Goal: Information Seeking & Learning: Learn about a topic

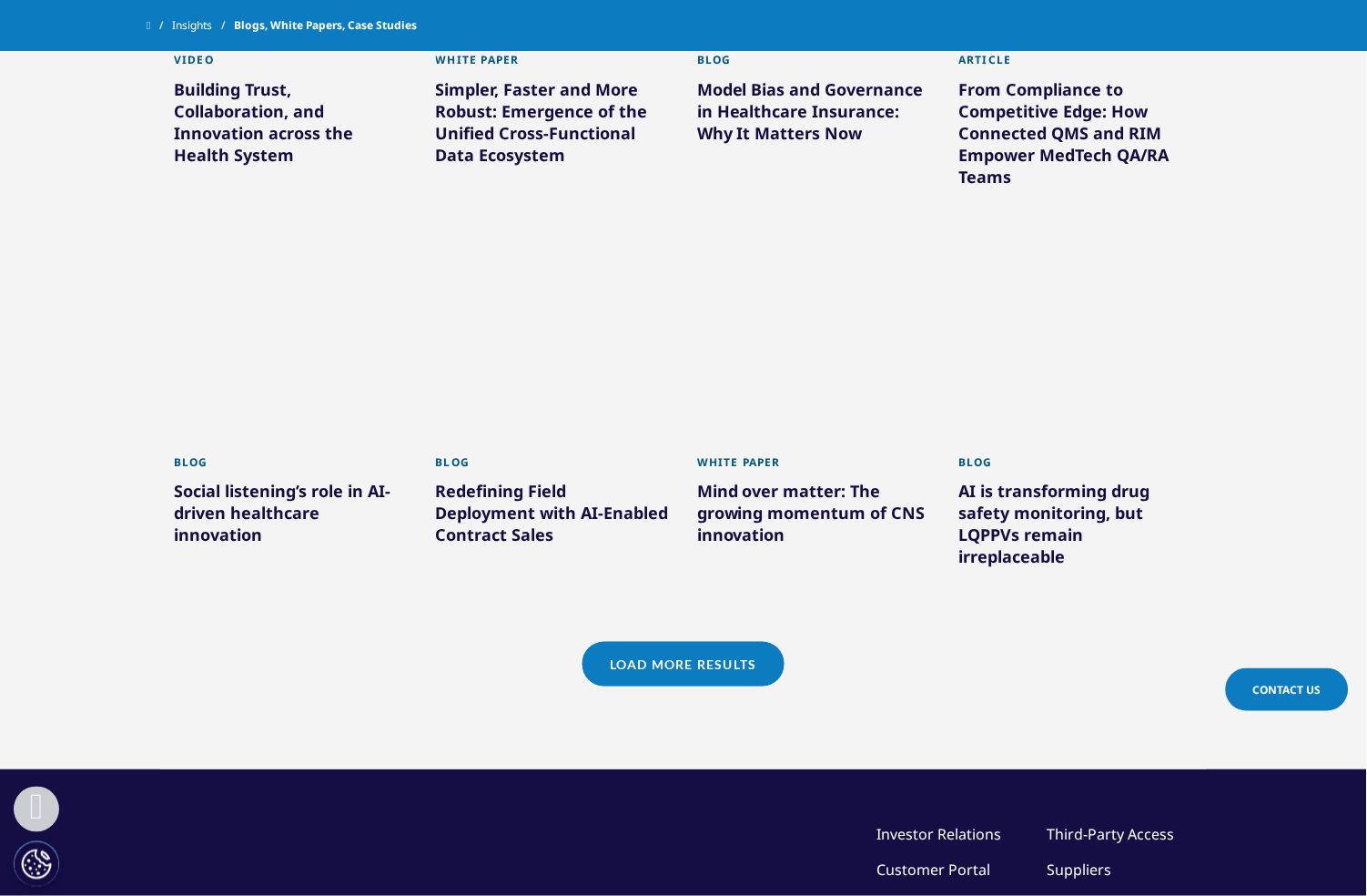
scroll to position [1456, 0]
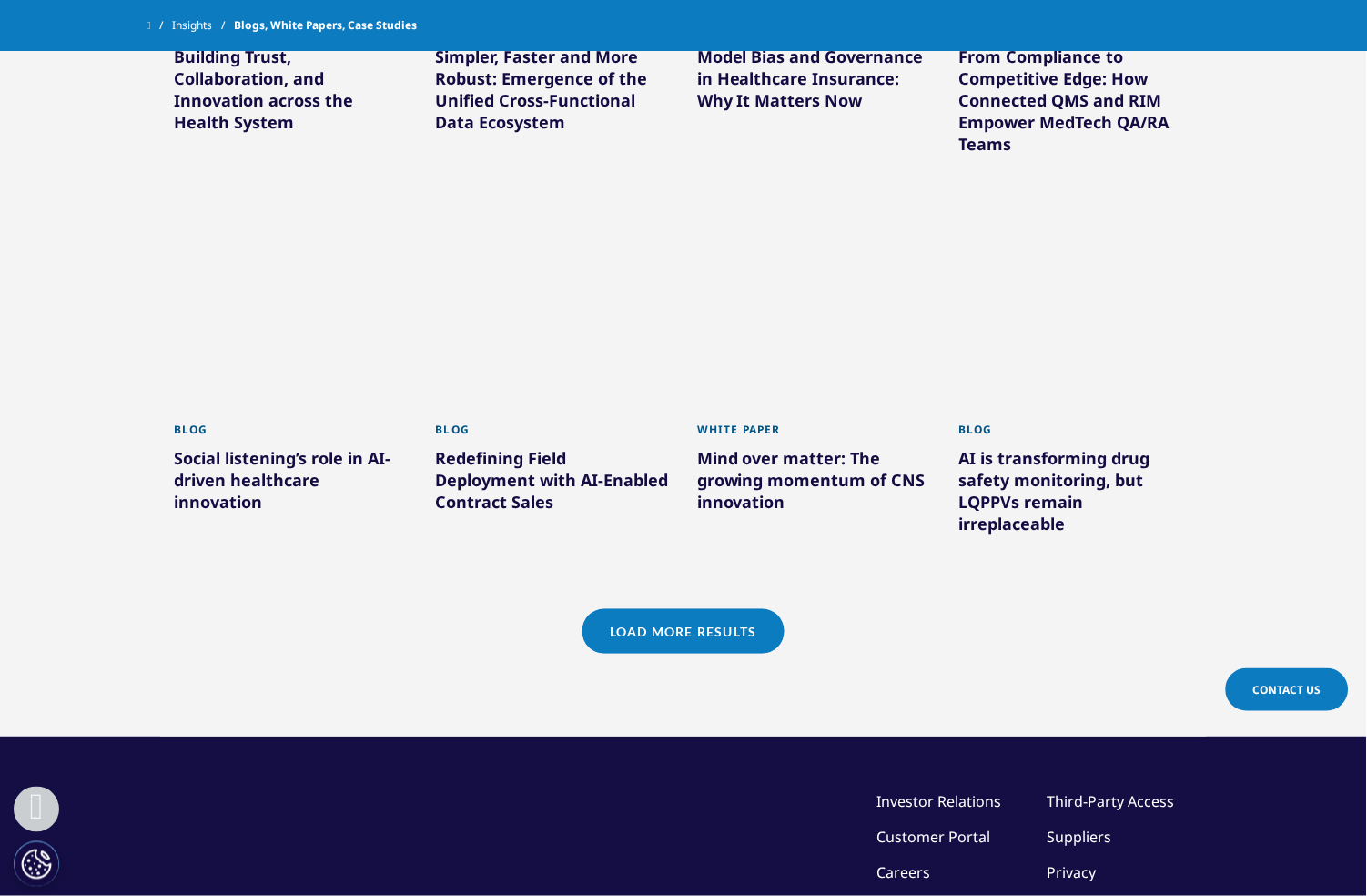
click at [668, 615] on link "Load More Results" at bounding box center [683, 631] width 201 height 44
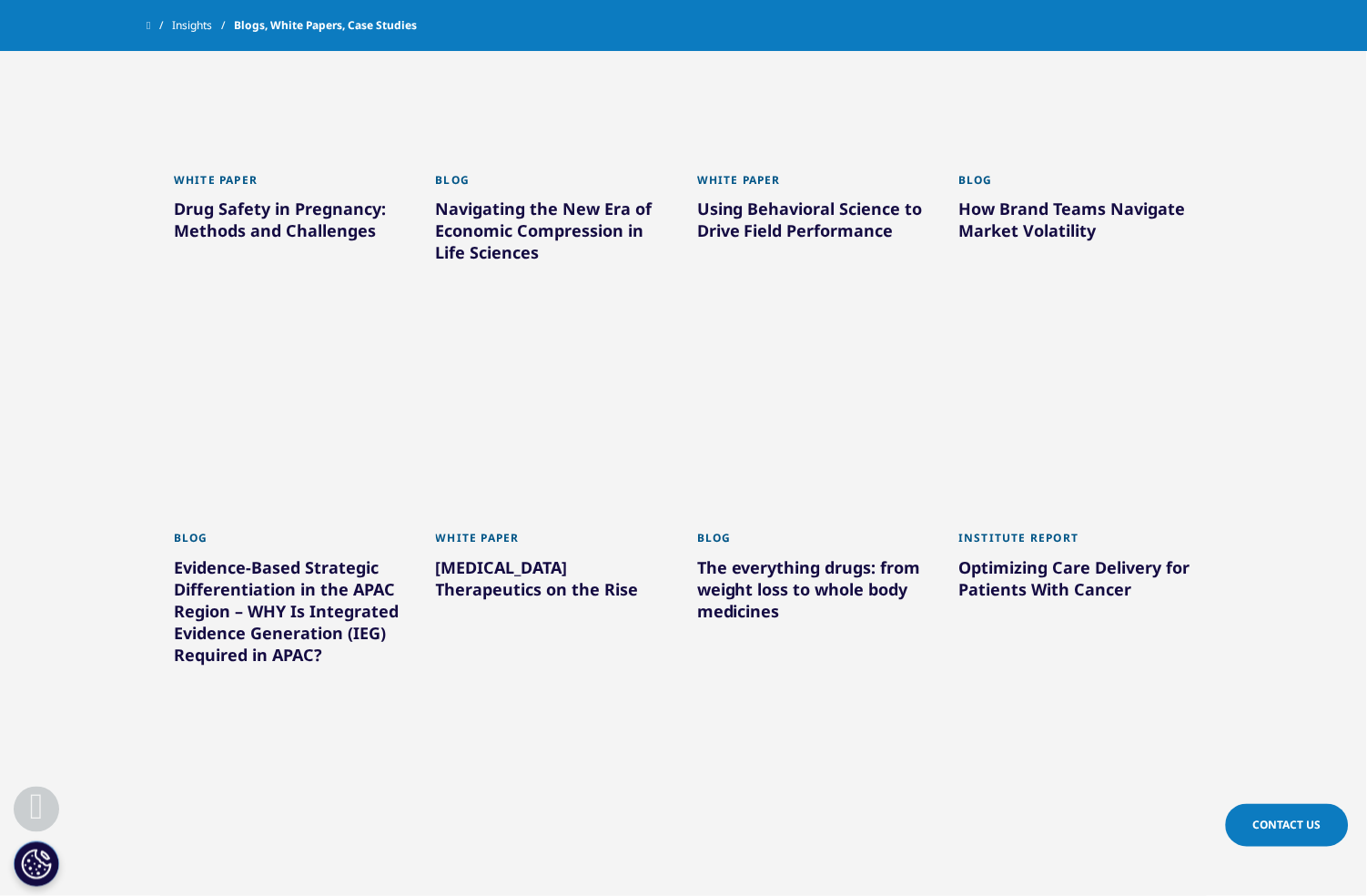
scroll to position [2548, 0]
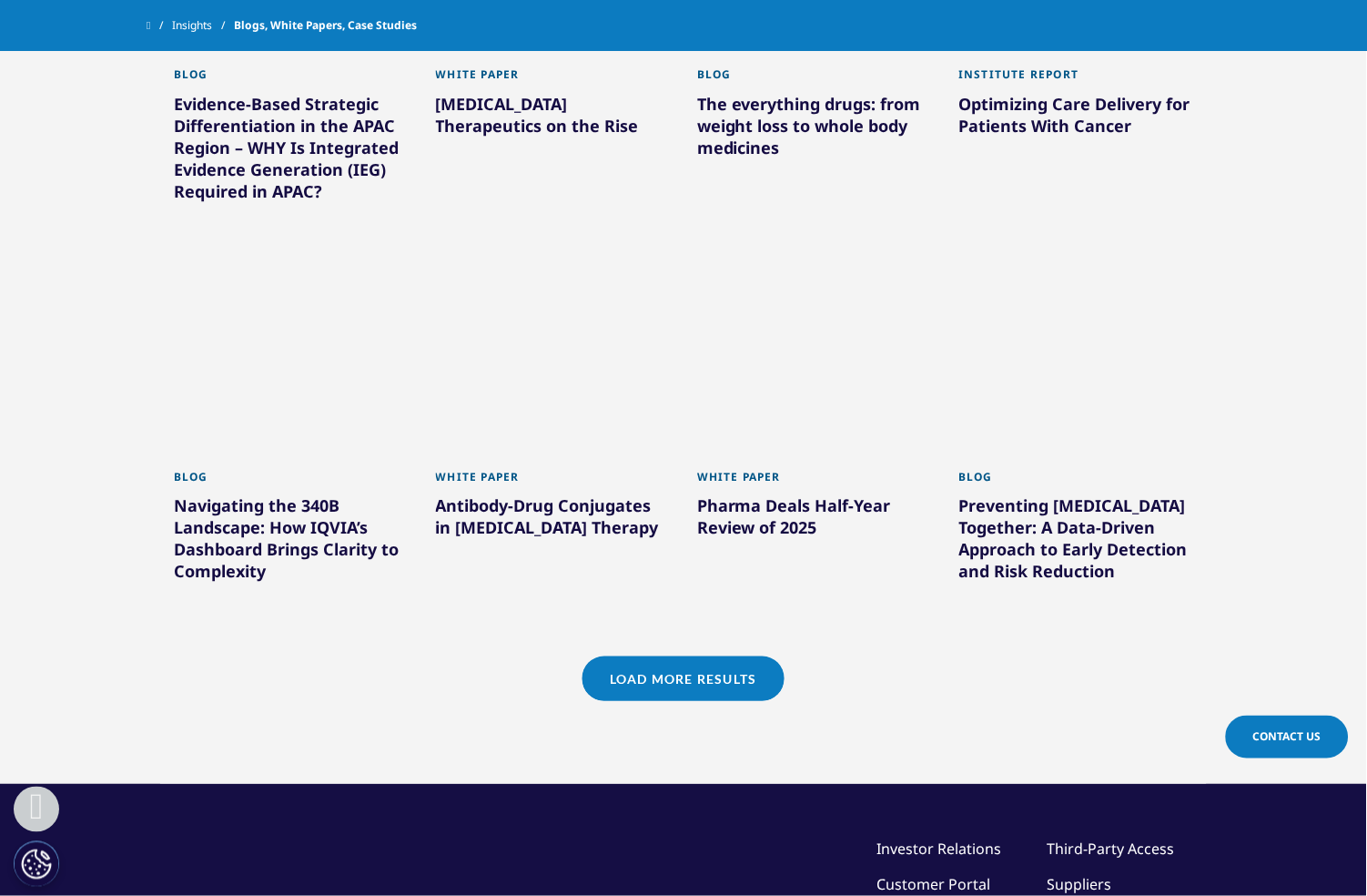
click at [675, 670] on link "Load More Results" at bounding box center [683, 678] width 201 height 44
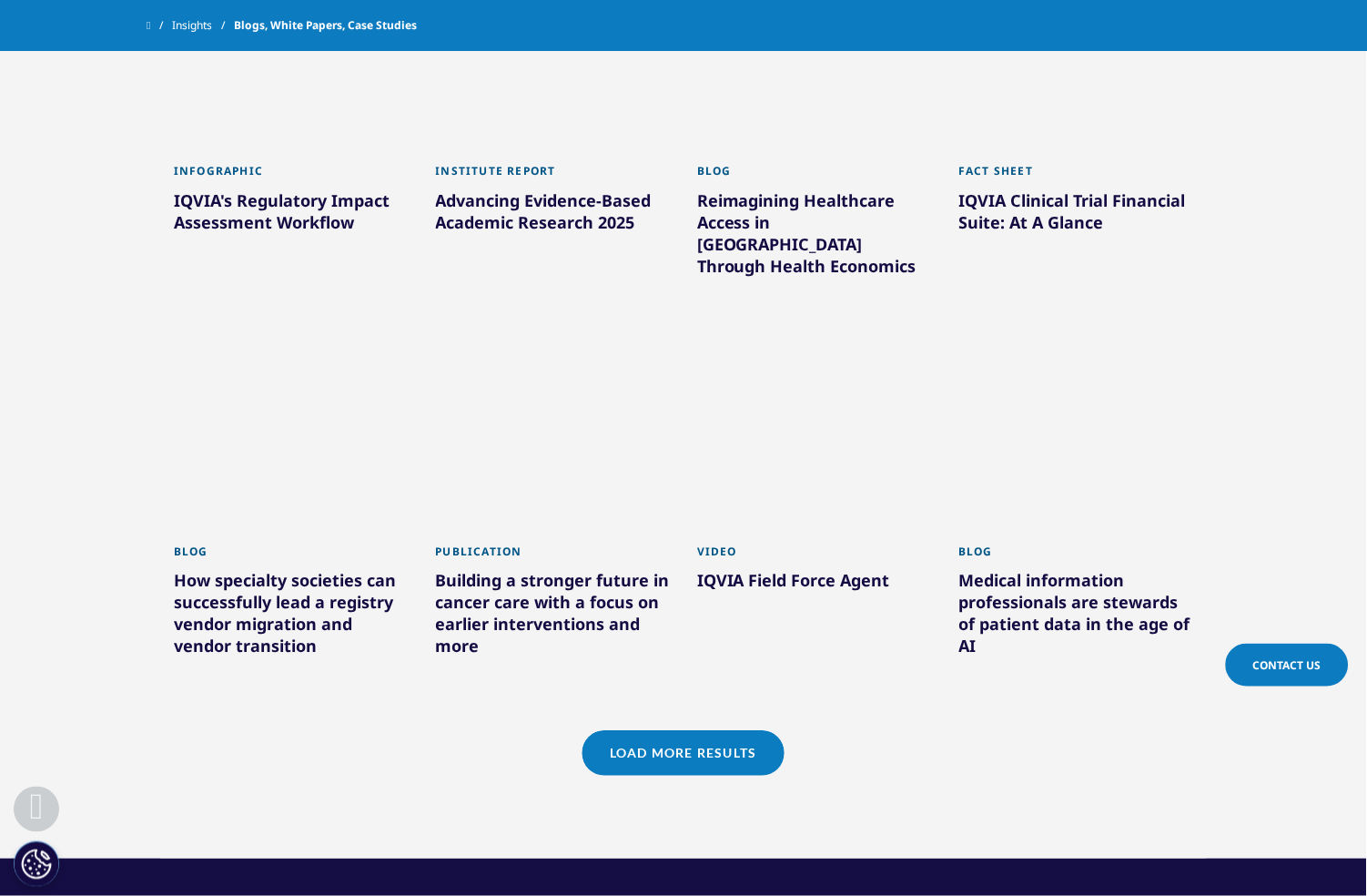
scroll to position [3519, 0]
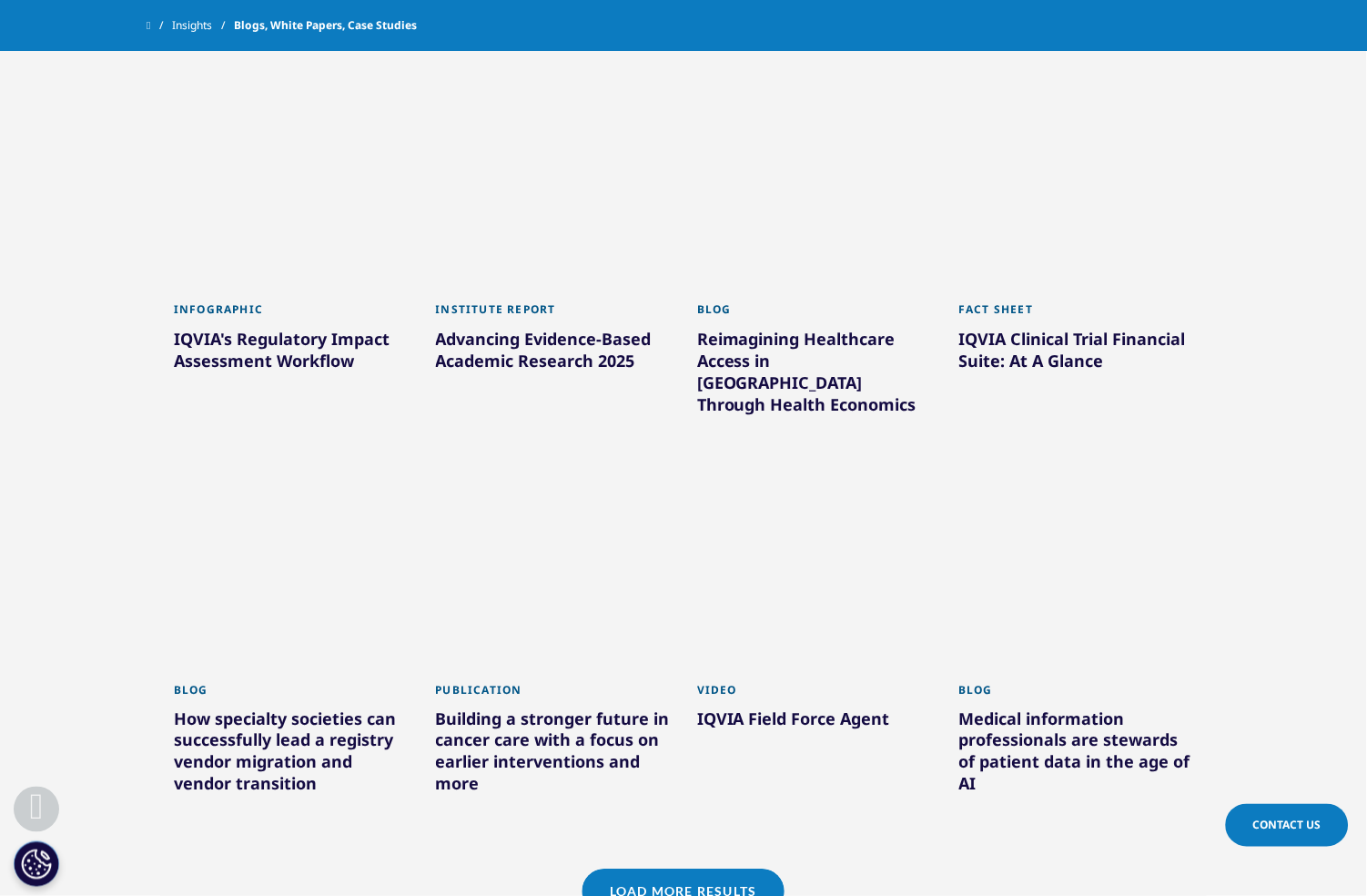
click at [719, 869] on link "Load More Results" at bounding box center [683, 891] width 201 height 44
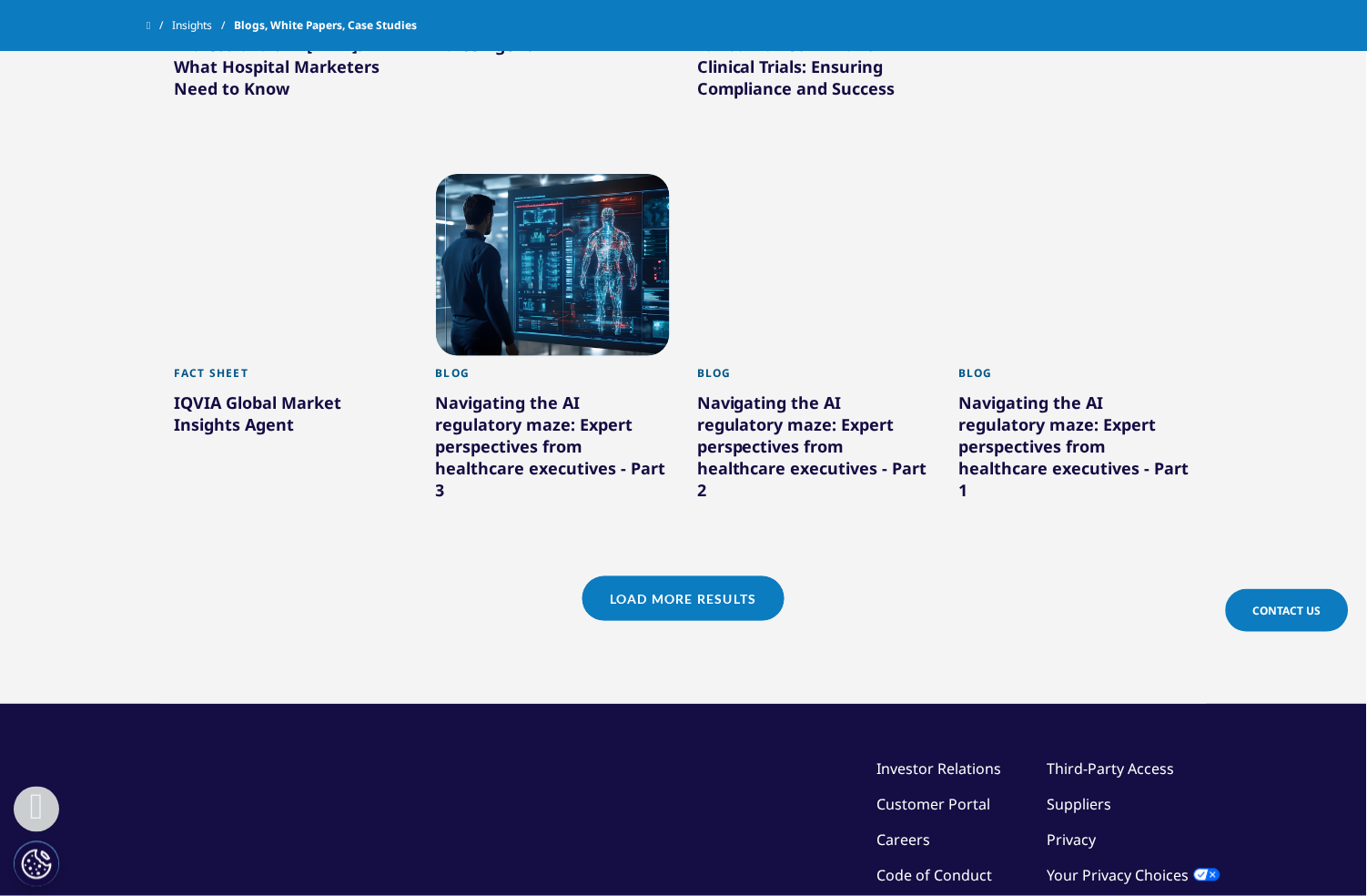
scroll to position [4975, 0]
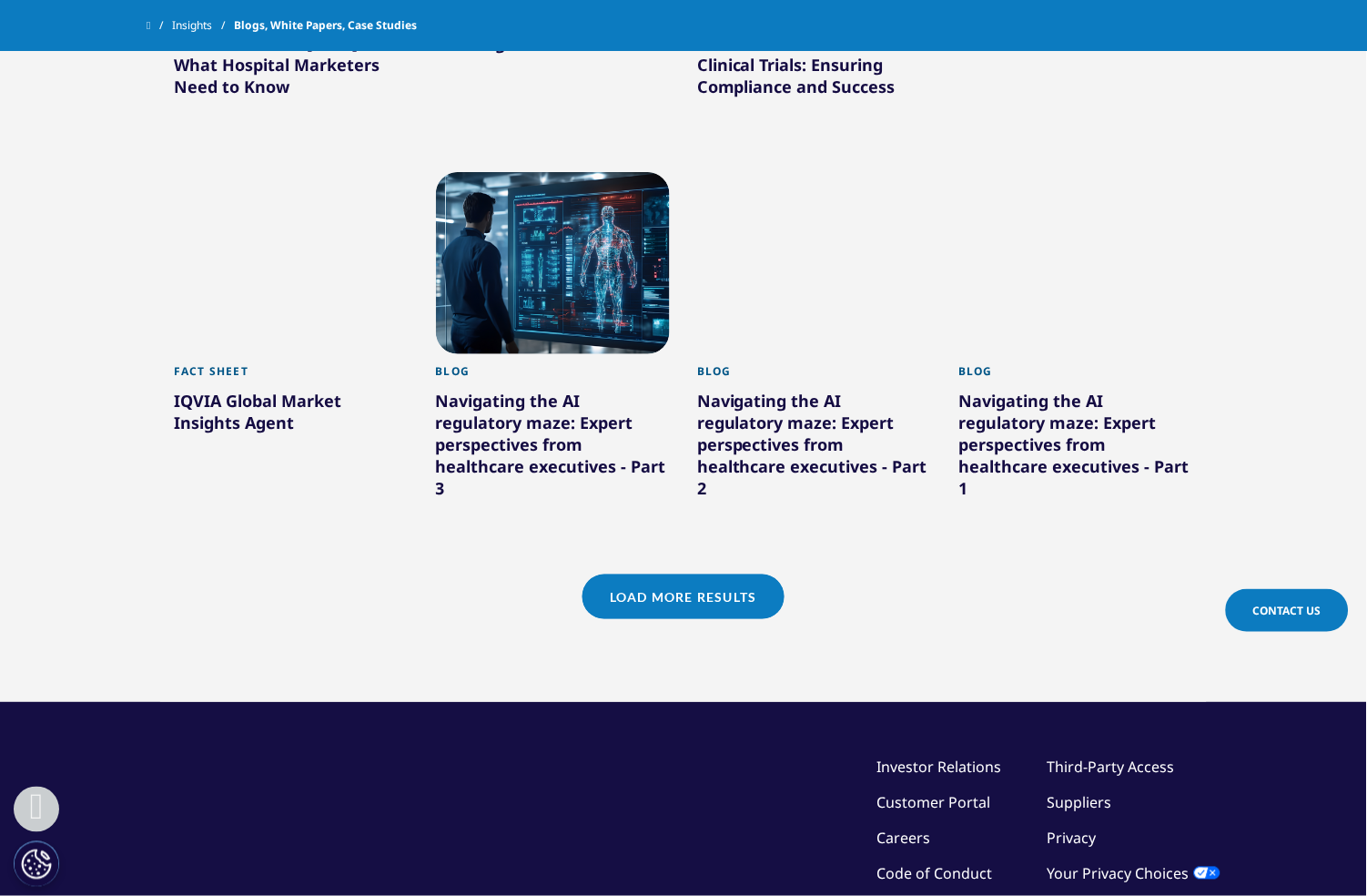
click at [681, 574] on link "Load More Results" at bounding box center [683, 596] width 201 height 44
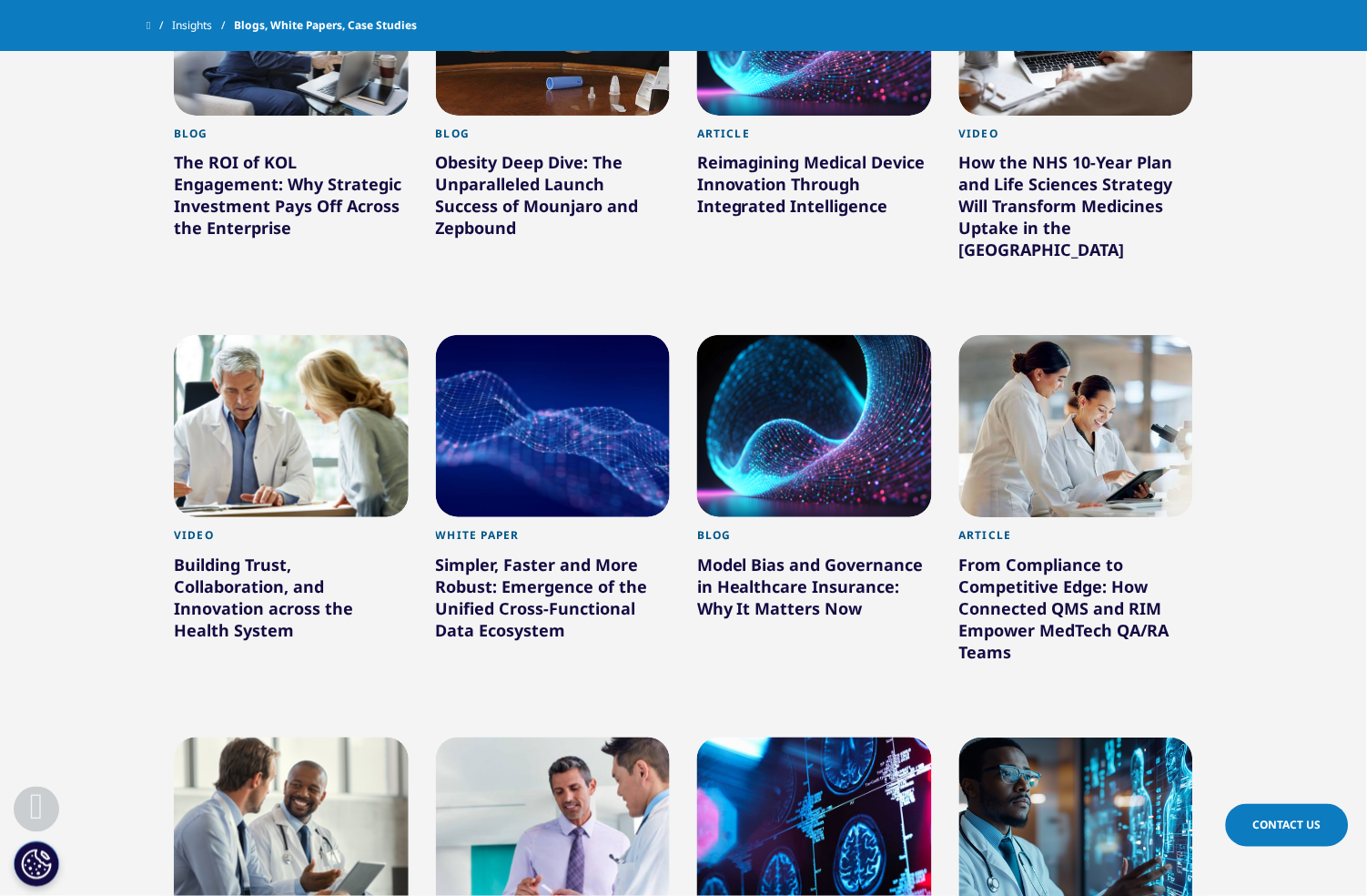
scroll to position [1213, 0]
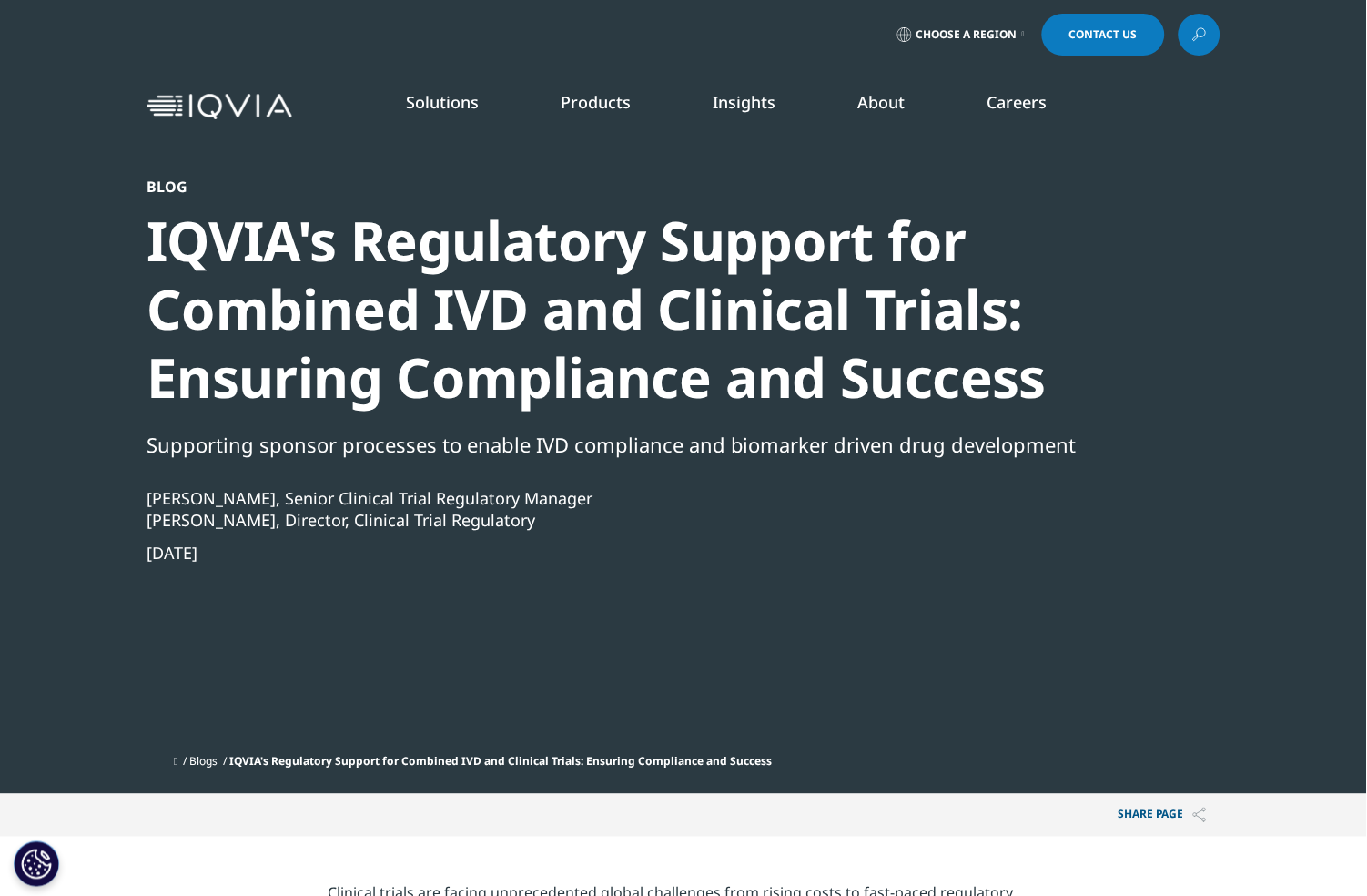
click at [881, 736] on div "Blog IQVIA's Regulatory Support for Combined IVD and Clinical Trials: Ensuring …" at bounding box center [634, 461] width 976 height 568
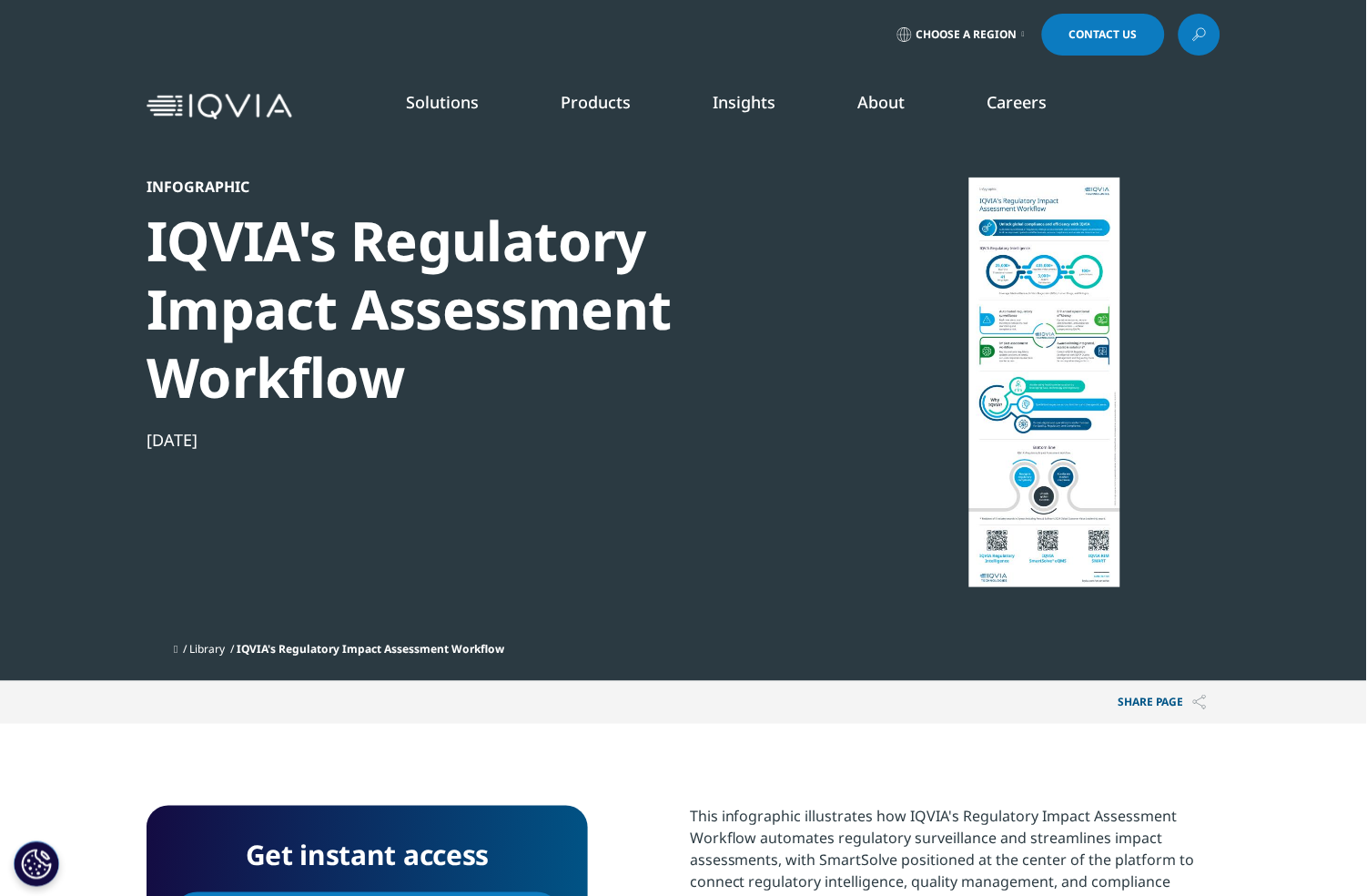
scroll to position [168, 1074]
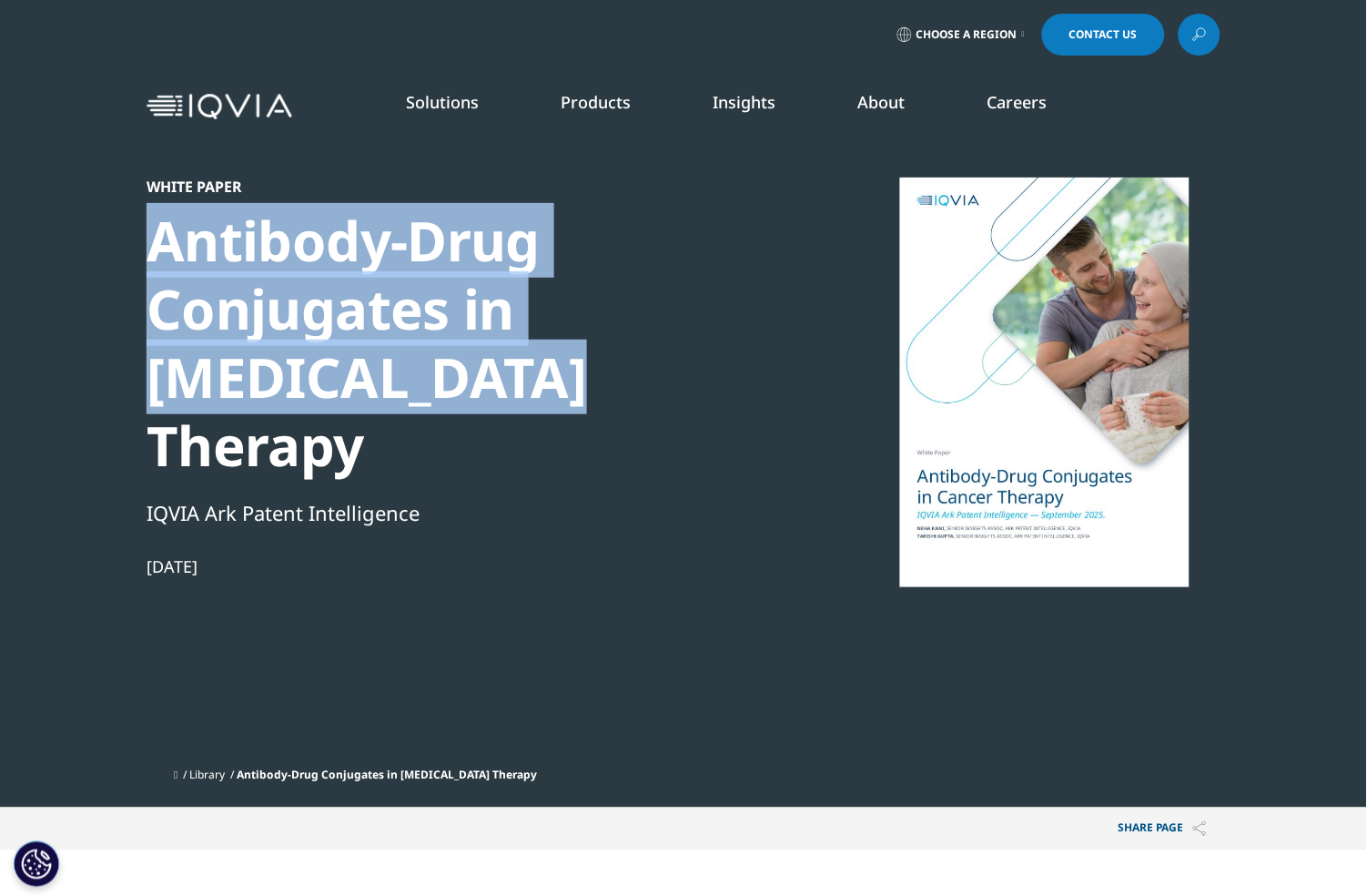
drag, startPoint x: 377, startPoint y: 390, endPoint x: 137, endPoint y: 270, distance: 268.3
click at [137, 270] on section "White Paper Antibody-Drug Conjugates in Cancer Therapy IQVIA Ark Patent Intelli…" at bounding box center [684, 404] width 1367 height 808
copy div "Antibody-Drug Conjugates in Cancer Therapy"
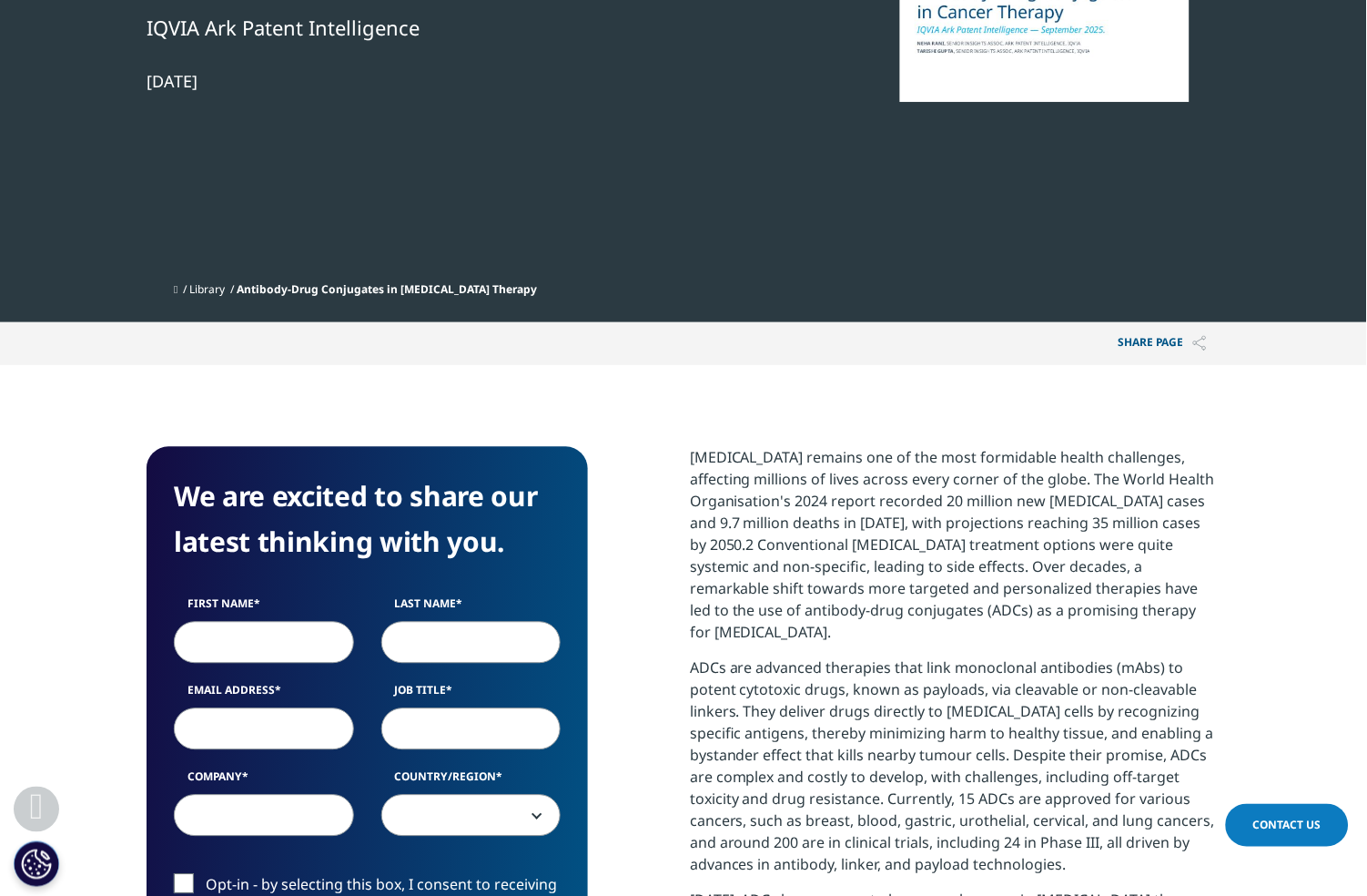
scroll to position [971, 0]
